Goal: Task Accomplishment & Management: Complete application form

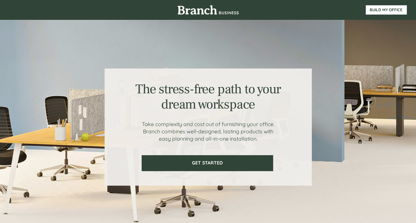
click at [26, 67] on div at bounding box center [208, 127] width 397 height 214
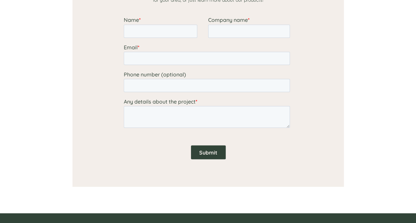
scroll to position [504, 0]
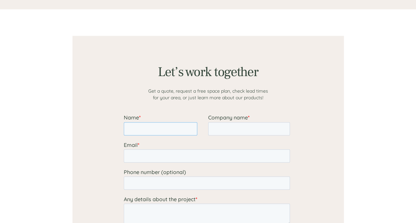
click at [160, 131] on input "Name *" at bounding box center [159, 128] width 73 height 13
type input "[PERSON_NAME]"
type input "TAV"
click at [161, 151] on input "Email *" at bounding box center [206, 155] width 166 height 13
paste input "[EMAIL_ADDRESS][DOMAIN_NAME]"
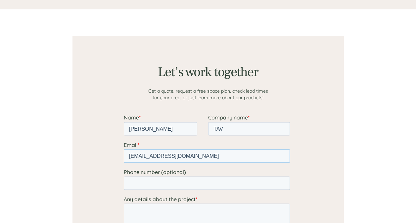
scroll to position [570, 0]
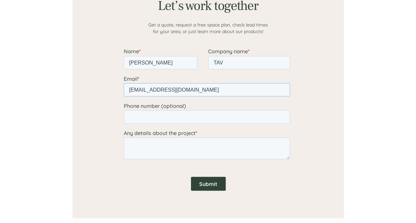
type input "[EMAIL_ADDRESS][DOMAIN_NAME]"
click at [138, 141] on textarea "Any details about the project *" at bounding box center [206, 148] width 166 height 22
type textarea "Hello"
